Goal: Task Accomplishment & Management: Manage account settings

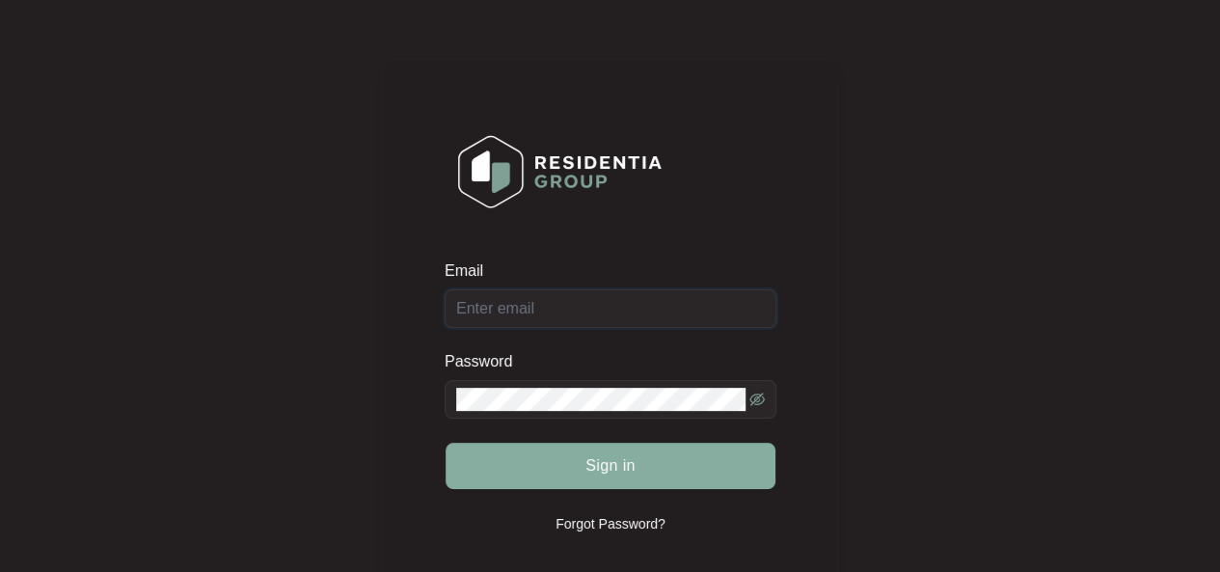
type input "[EMAIL_ADDRESS][DOMAIN_NAME]"
click at [609, 458] on span "Sign in" at bounding box center [610, 465] width 50 height 23
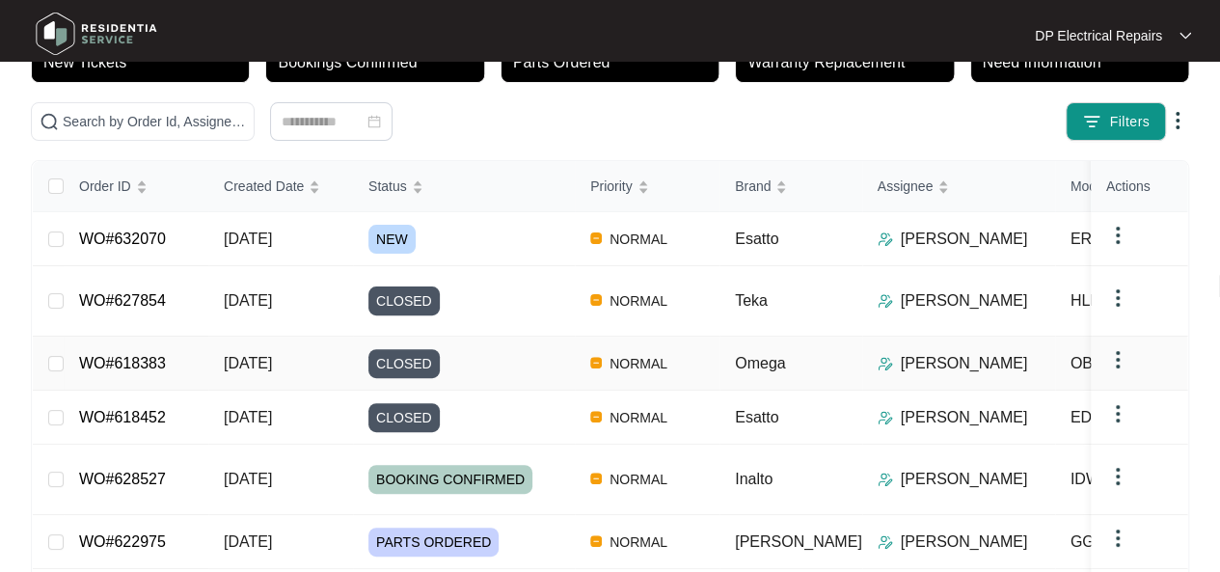
scroll to position [193, 0]
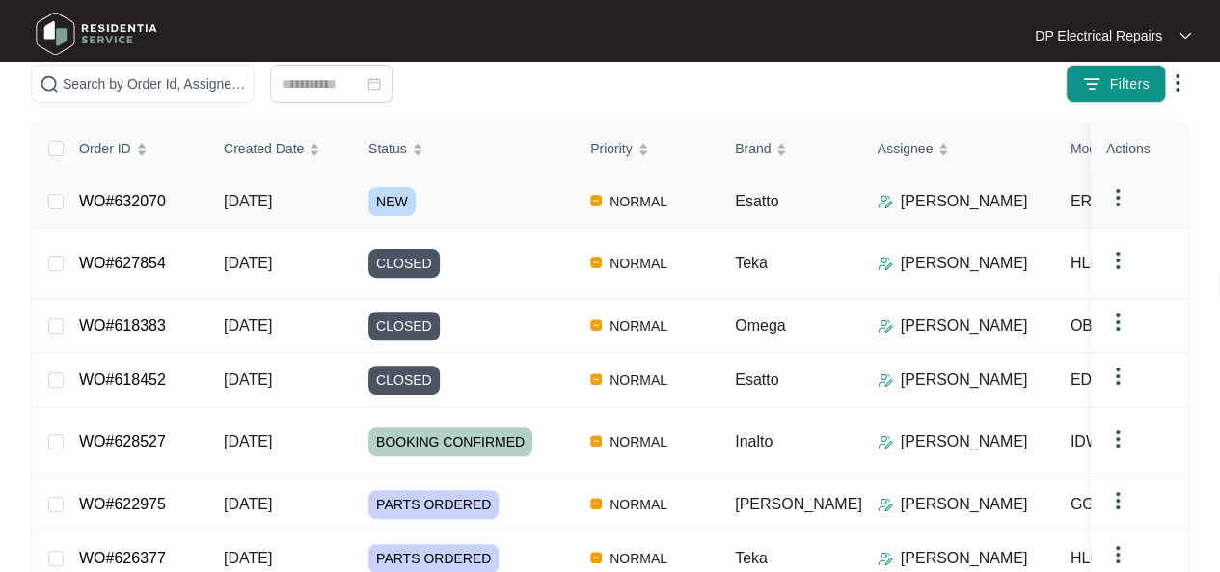
click at [419, 187] on div "NEW" at bounding box center [471, 201] width 206 height 29
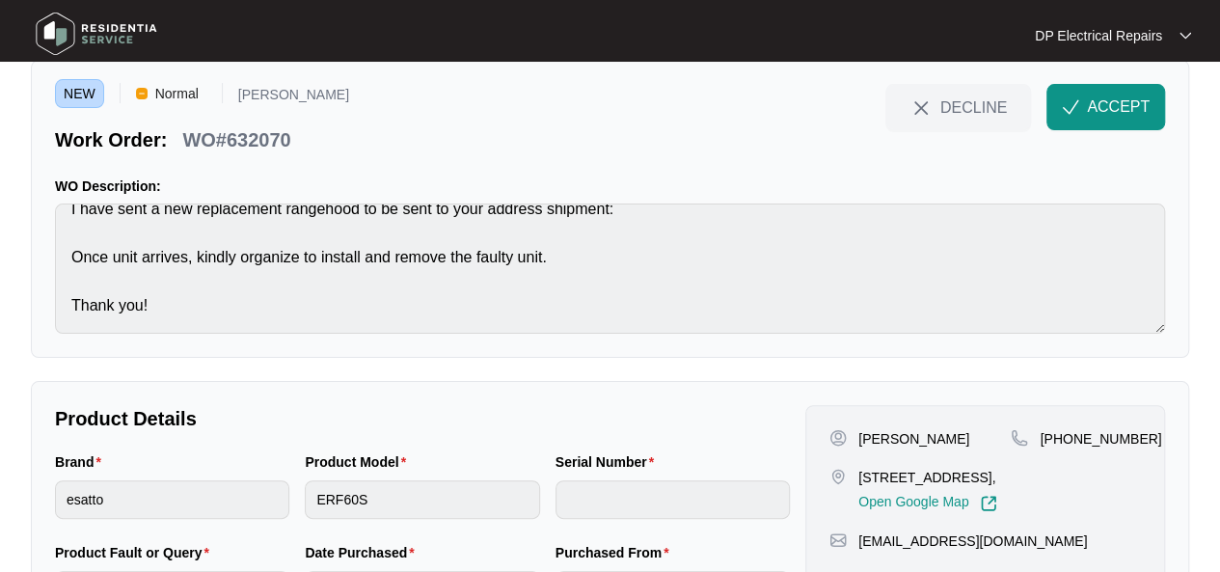
scroll to position [96, 0]
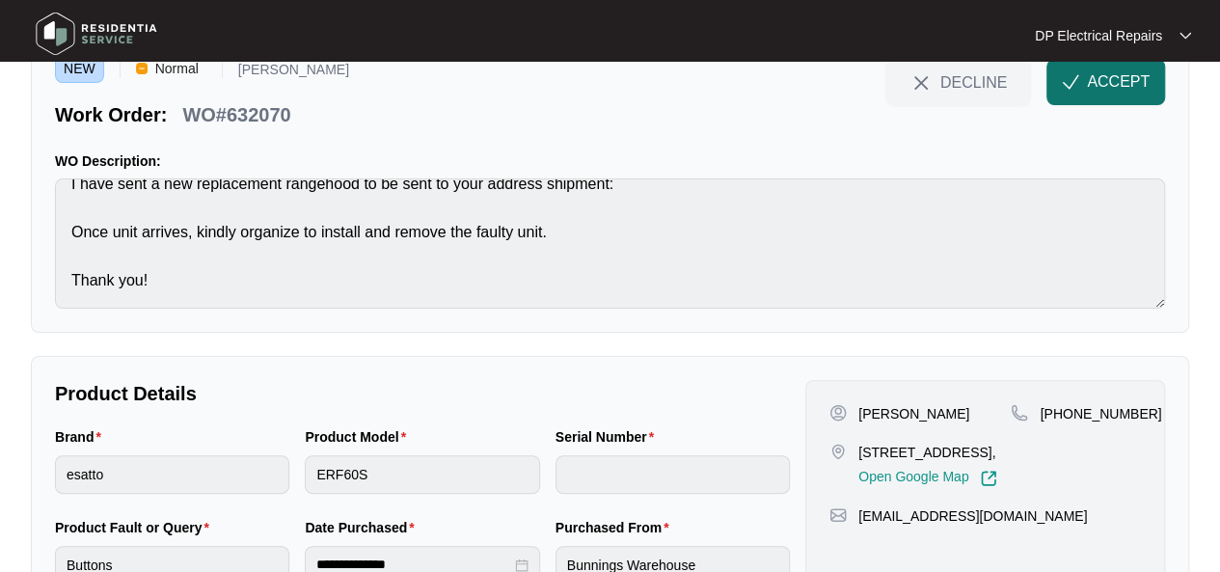
click at [1090, 84] on span "ACCEPT" at bounding box center [1117, 81] width 63 height 23
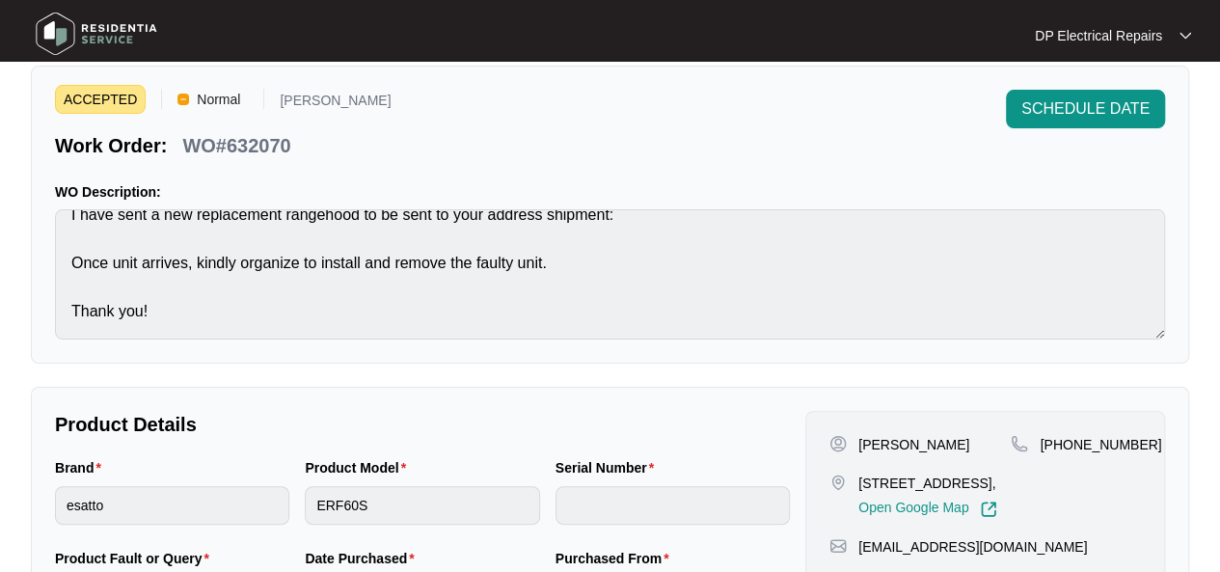
scroll to position [0, 0]
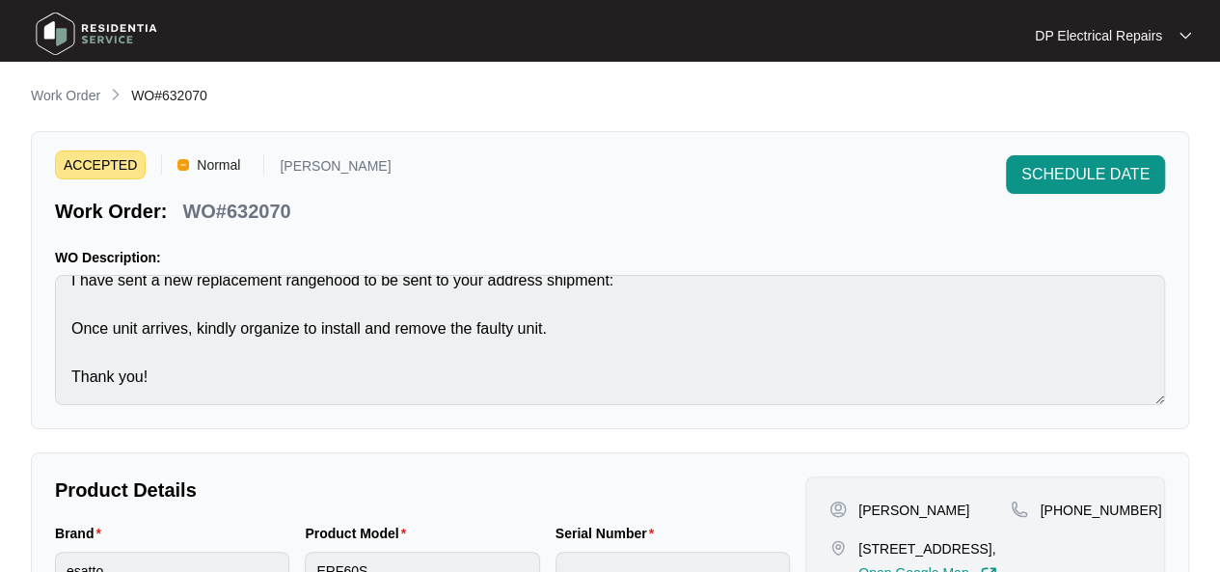
click at [215, 101] on div "Work Order WO#632070" at bounding box center [610, 96] width 1158 height 23
click at [182, 101] on span "WO#632070" at bounding box center [169, 95] width 76 height 15
copy span "632070"
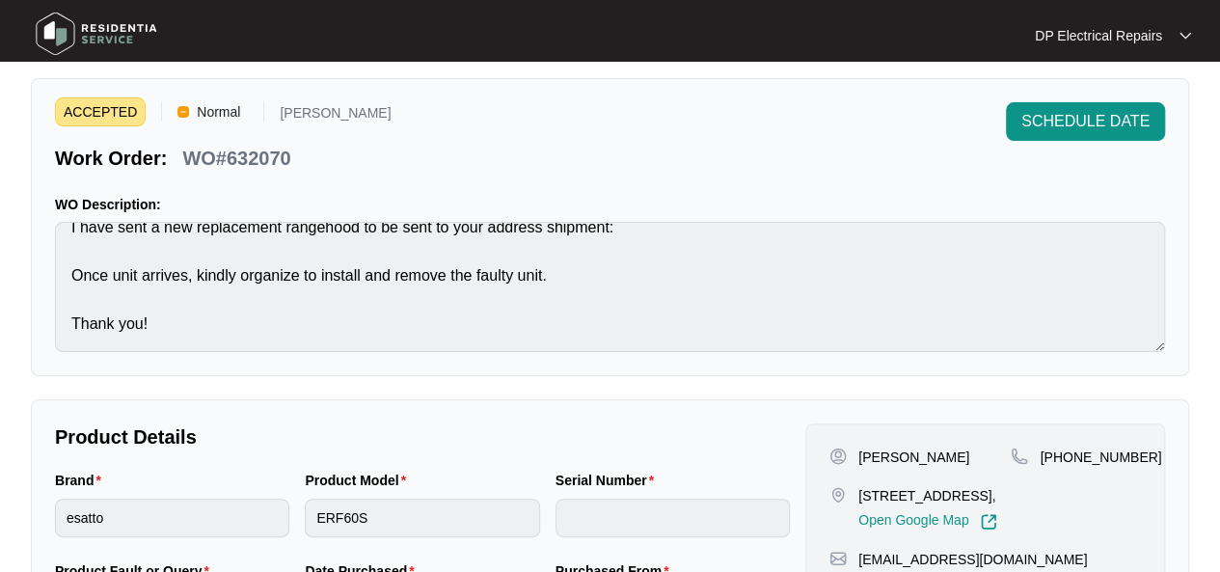
scroll to position [96, 0]
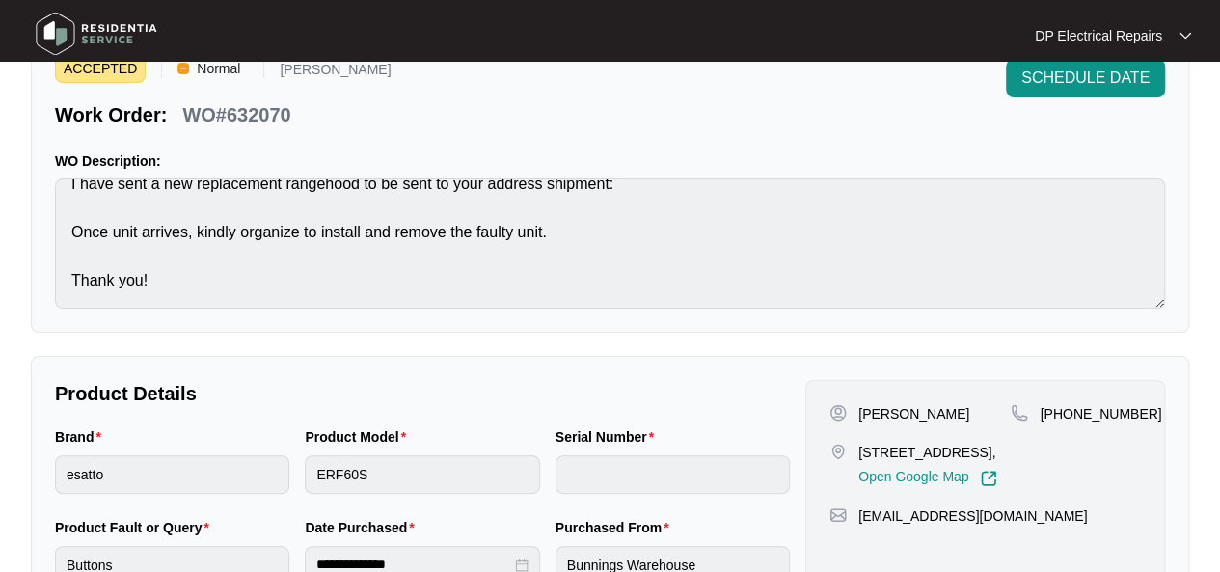
drag, startPoint x: 855, startPoint y: 445, endPoint x: 941, endPoint y: 479, distance: 92.2
click at [941, 479] on div "[STREET_ADDRESS], Open Google Map" at bounding box center [919, 464] width 181 height 44
copy p "[STREET_ADDRESS],"
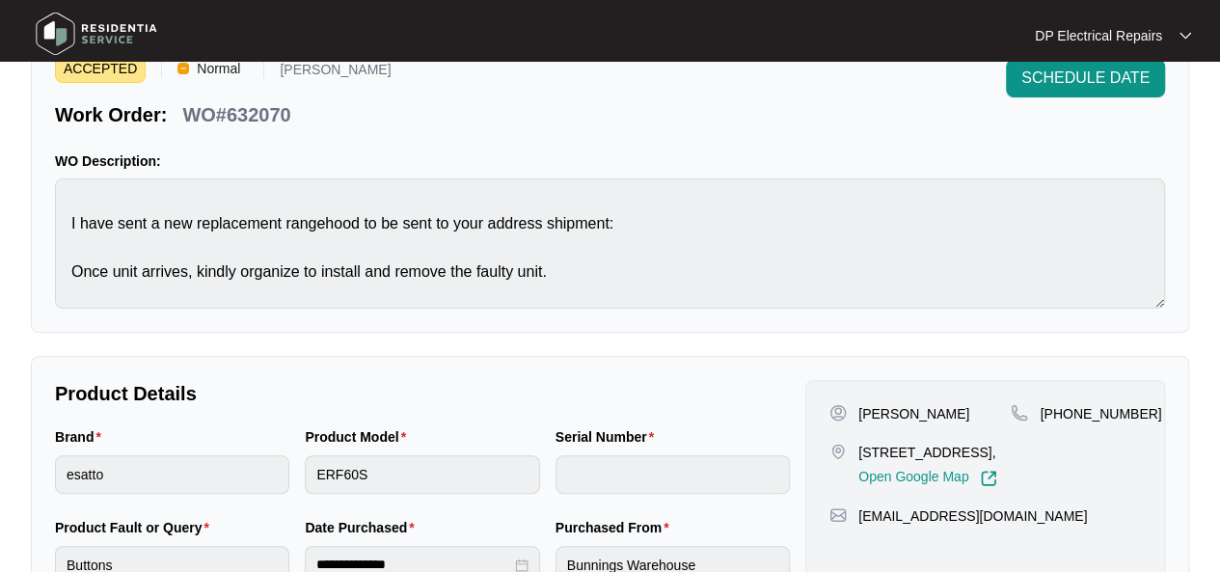
scroll to position [121, 0]
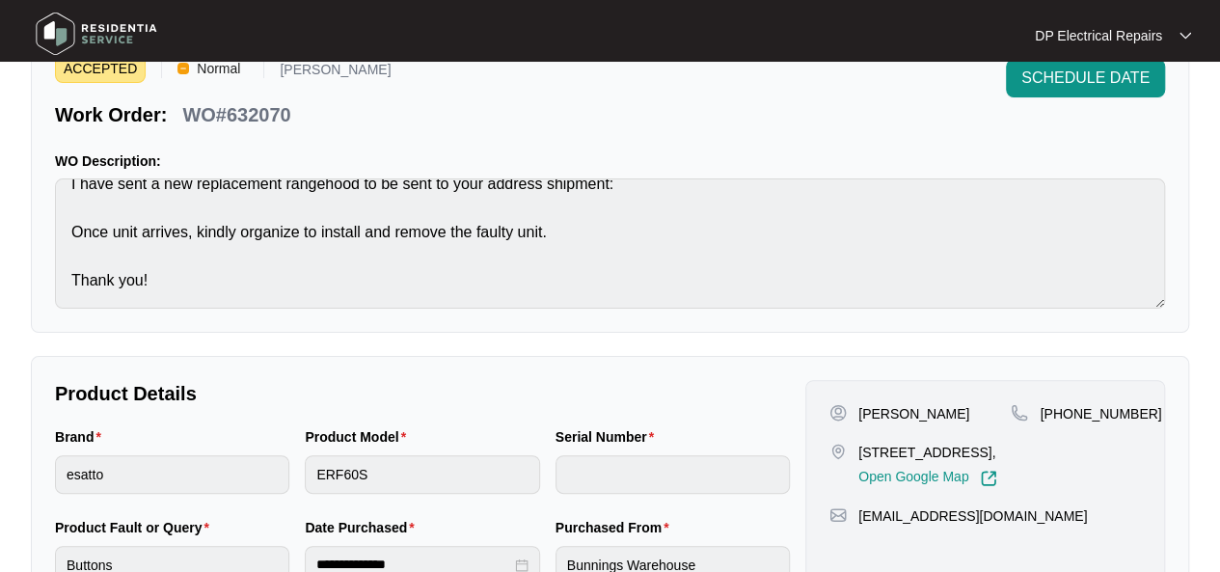
click at [650, 321] on div "ACCEPTED Normal [PERSON_NAME] Work Order: WO#632070 SCHEDULE DATE WO Descriptio…" at bounding box center [610, 184] width 1158 height 298
drag, startPoint x: 1062, startPoint y: 408, endPoint x: 1193, endPoint y: 408, distance: 131.1
click at [1193, 408] on main "**********" at bounding box center [610, 553] width 1220 height 1298
copy p "436193503"
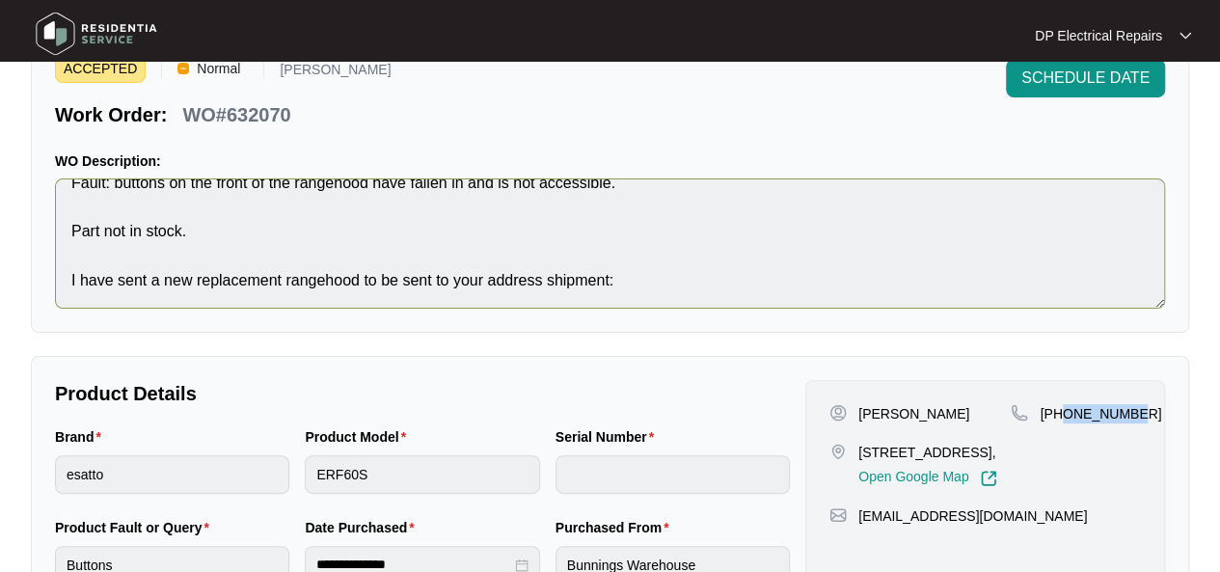
scroll to position [0, 0]
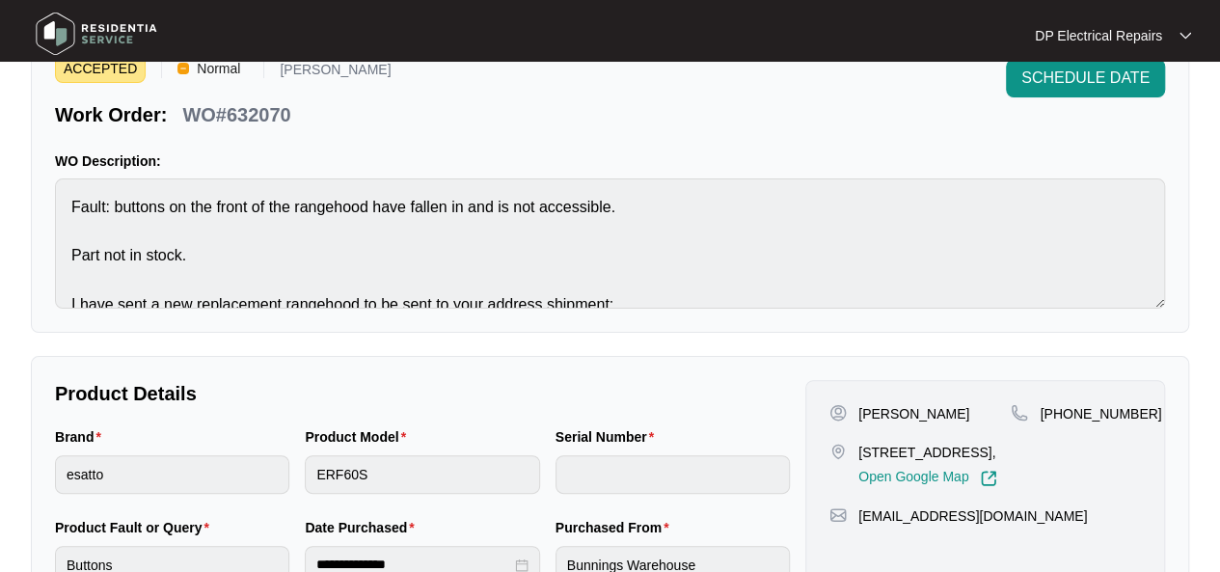
click at [833, 429] on div "[PERSON_NAME] [STREET_ADDRESS], Open Google Map" at bounding box center [919, 445] width 181 height 83
